Goal: Information Seeking & Learning: Learn about a topic

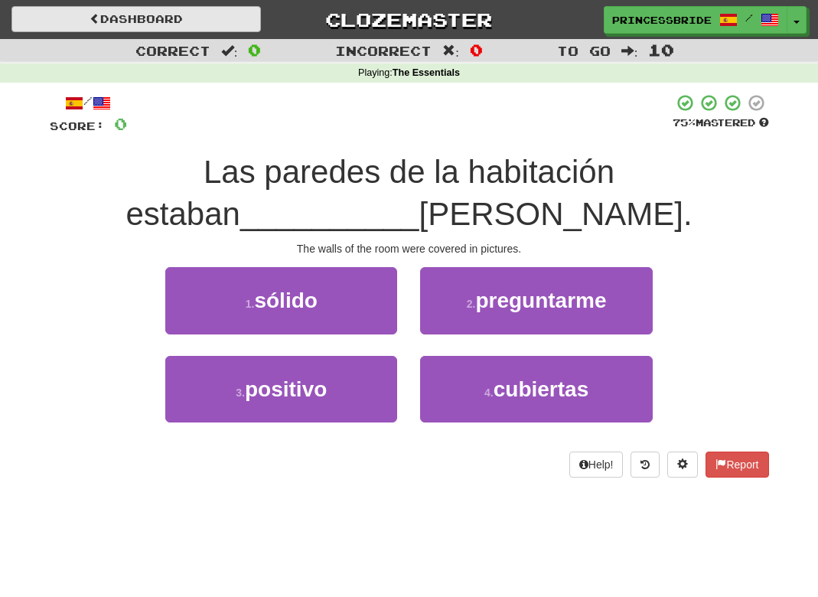
click at [133, 12] on link "Dashboard" at bounding box center [135, 19] width 249 height 26
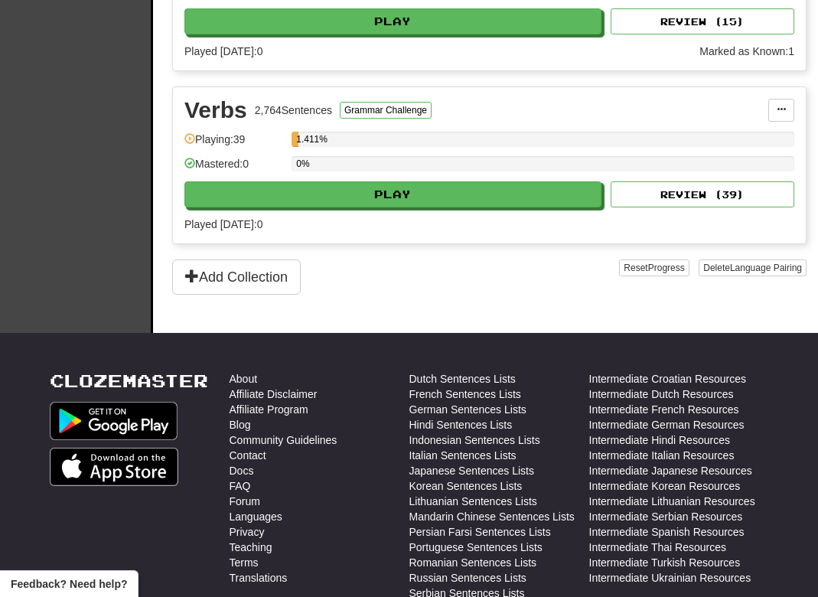
scroll to position [1486, 0]
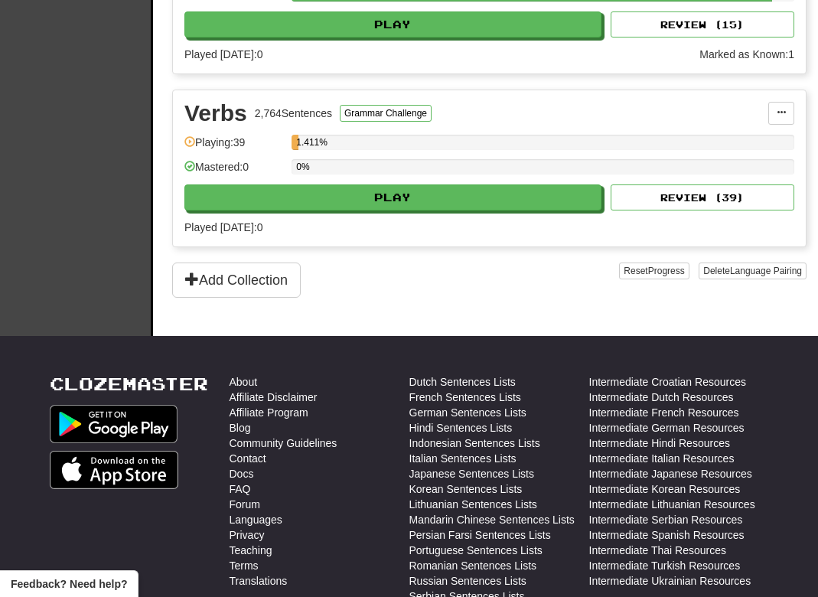
select select "**"
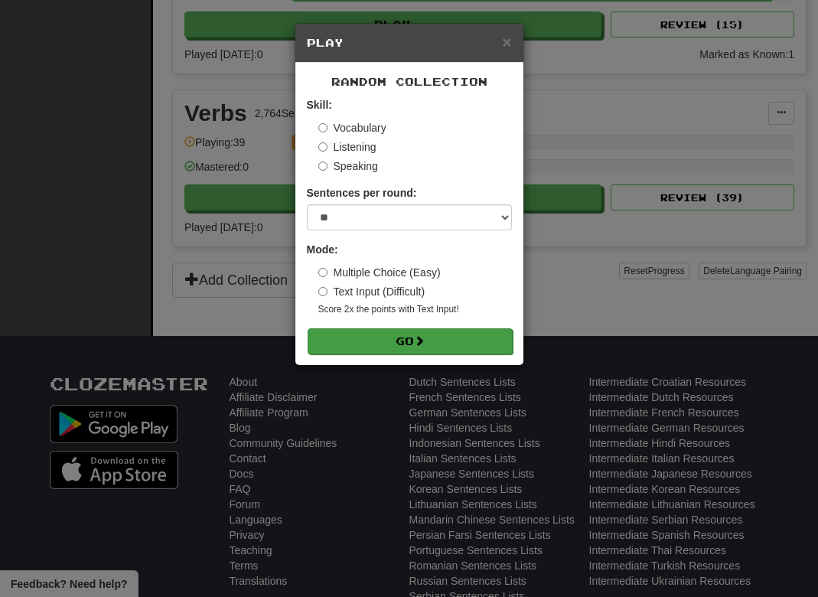
click at [391, 354] on button "Go" at bounding box center [410, 341] width 205 height 26
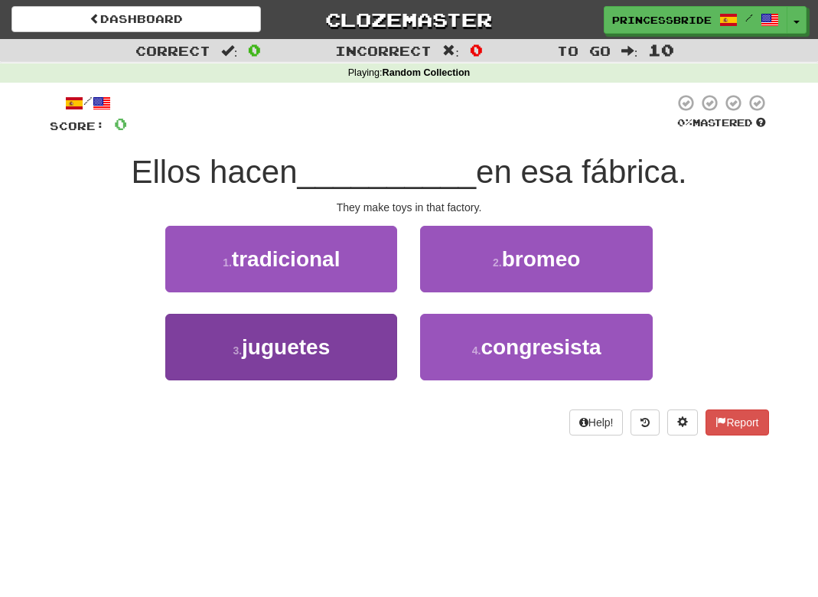
click at [193, 370] on button "3 . juguetes" at bounding box center [281, 347] width 232 height 67
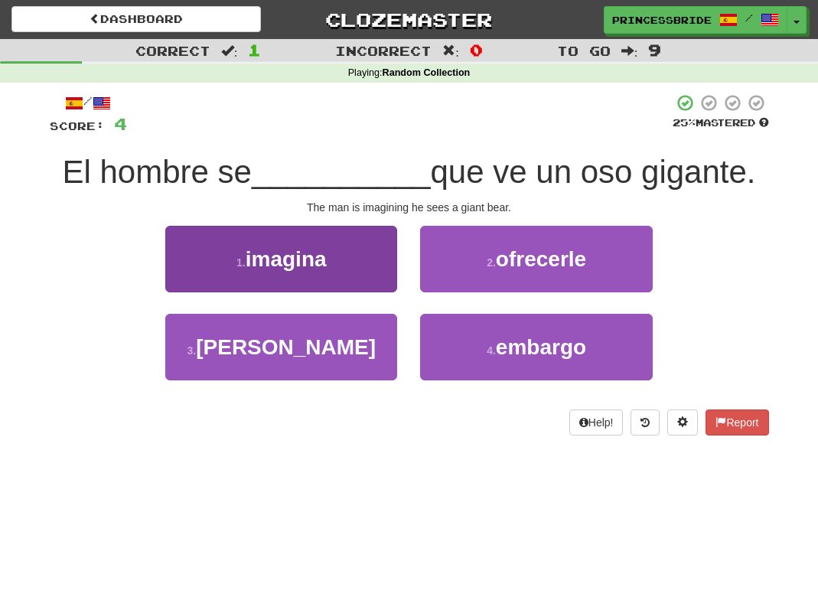
click at [197, 283] on button "1 . imagina" at bounding box center [281, 259] width 232 height 67
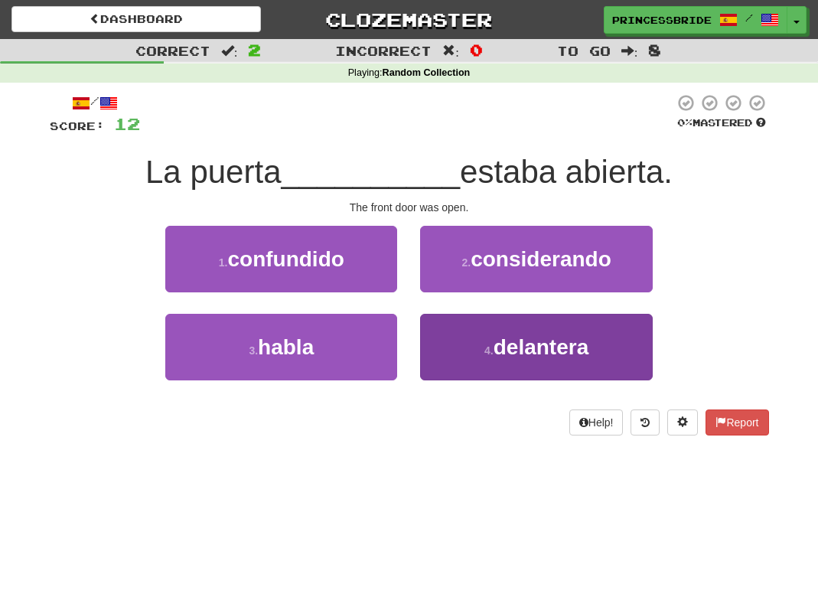
click at [457, 360] on button "4 . delantera" at bounding box center [536, 347] width 232 height 67
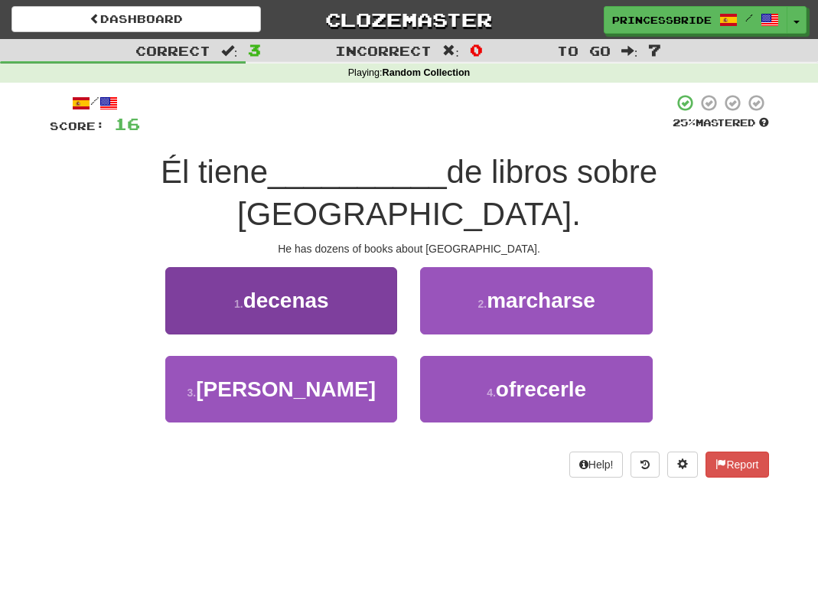
click at [214, 285] on button "1 . decenas" at bounding box center [281, 300] width 232 height 67
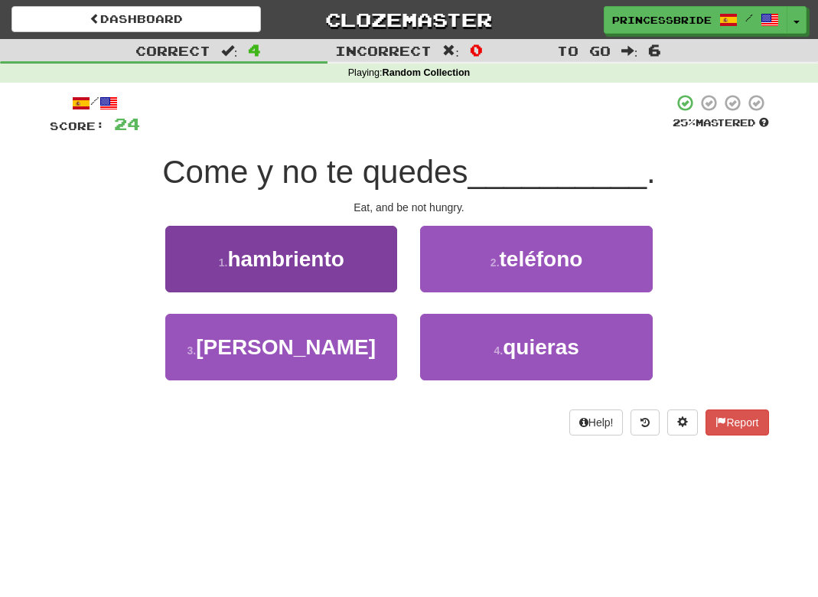
click at [195, 285] on button "1 . hambriento" at bounding box center [281, 259] width 232 height 67
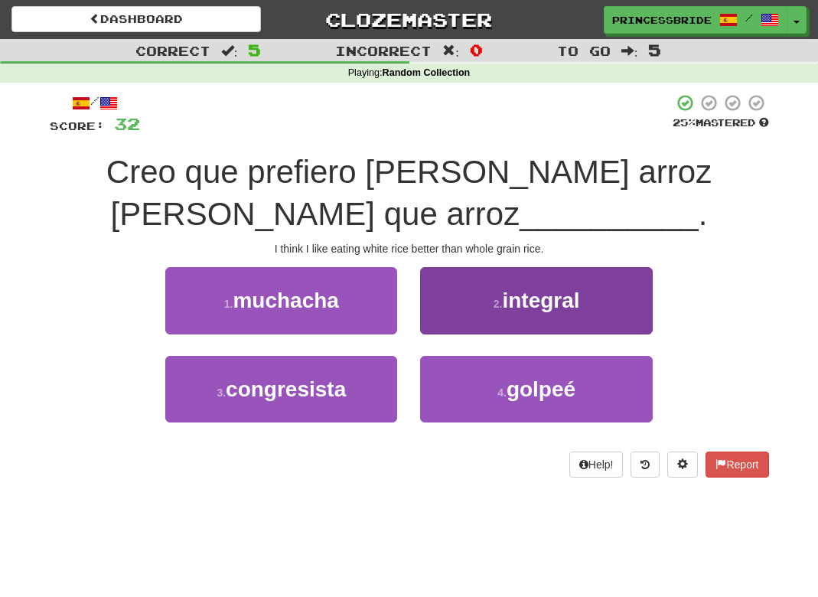
click at [461, 315] on button "2 . integral" at bounding box center [536, 300] width 232 height 67
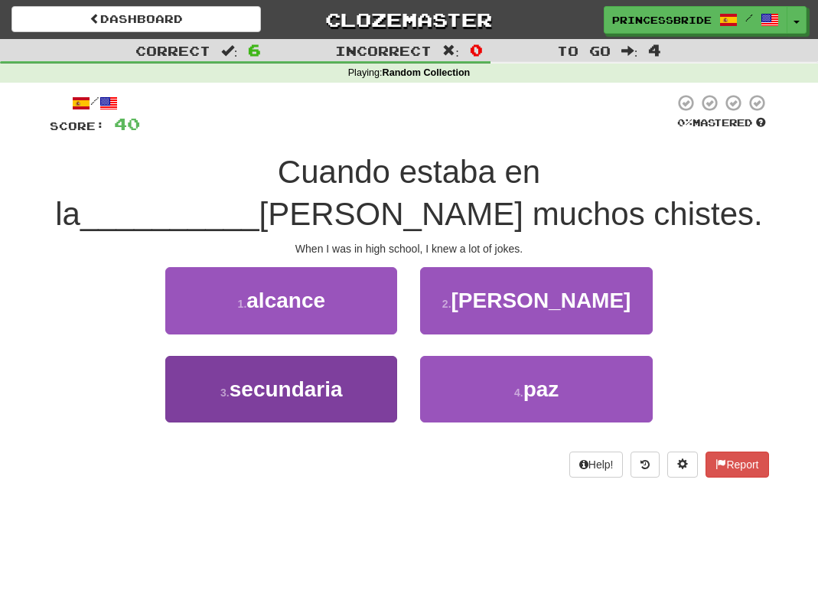
click at [184, 399] on button "3 . secundaria" at bounding box center [281, 389] width 232 height 67
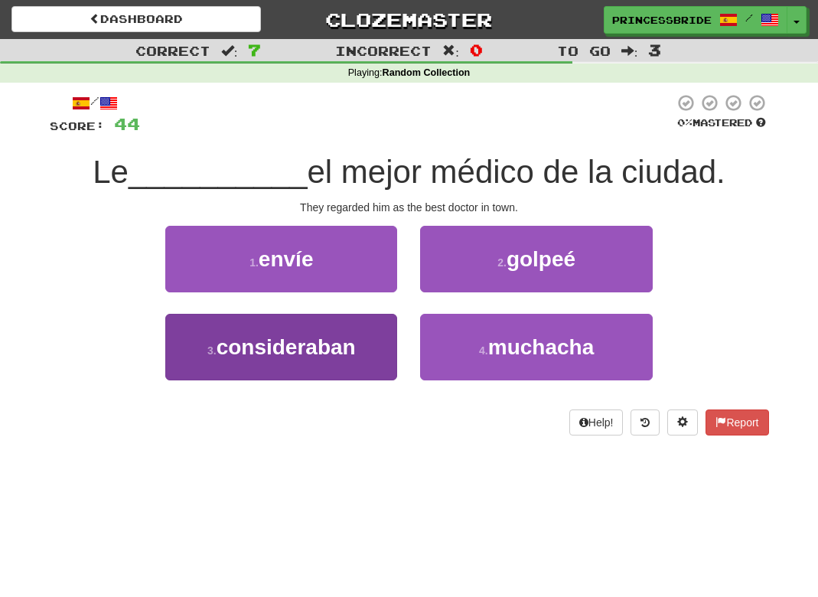
click at [191, 364] on button "3 . consideraban" at bounding box center [281, 347] width 232 height 67
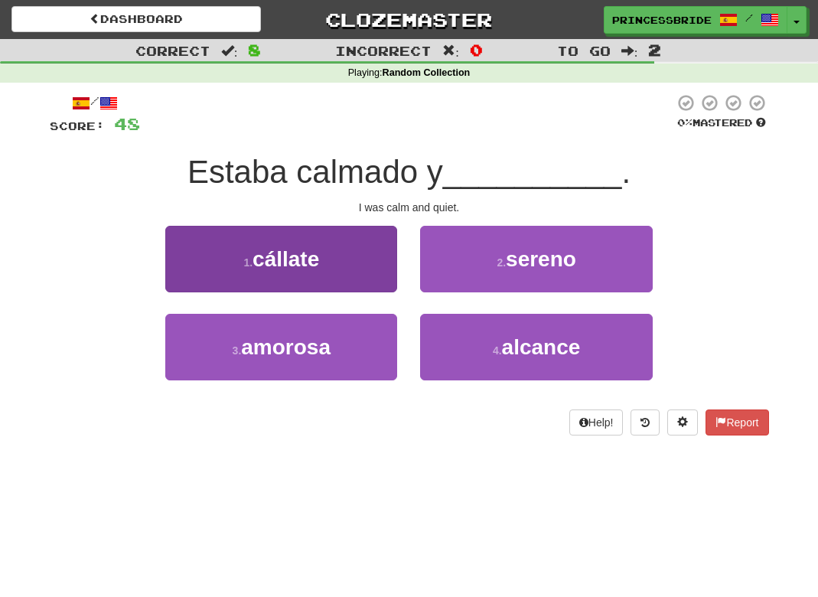
click at [174, 268] on button "1 . cállate" at bounding box center [281, 259] width 232 height 67
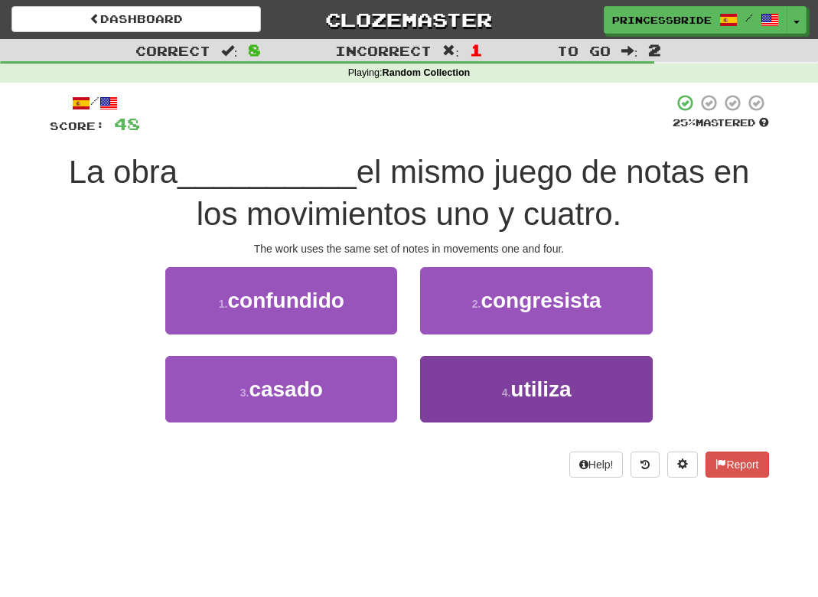
click at [445, 407] on button "4 . utiliza" at bounding box center [536, 389] width 232 height 67
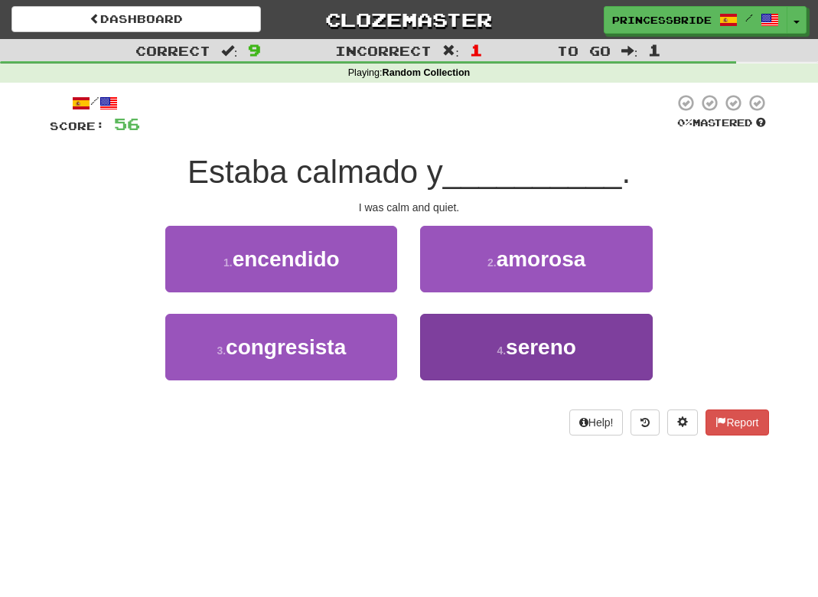
click at [466, 372] on button "4 . sereno" at bounding box center [536, 347] width 232 height 67
